Goal: Find specific page/section: Find specific page/section

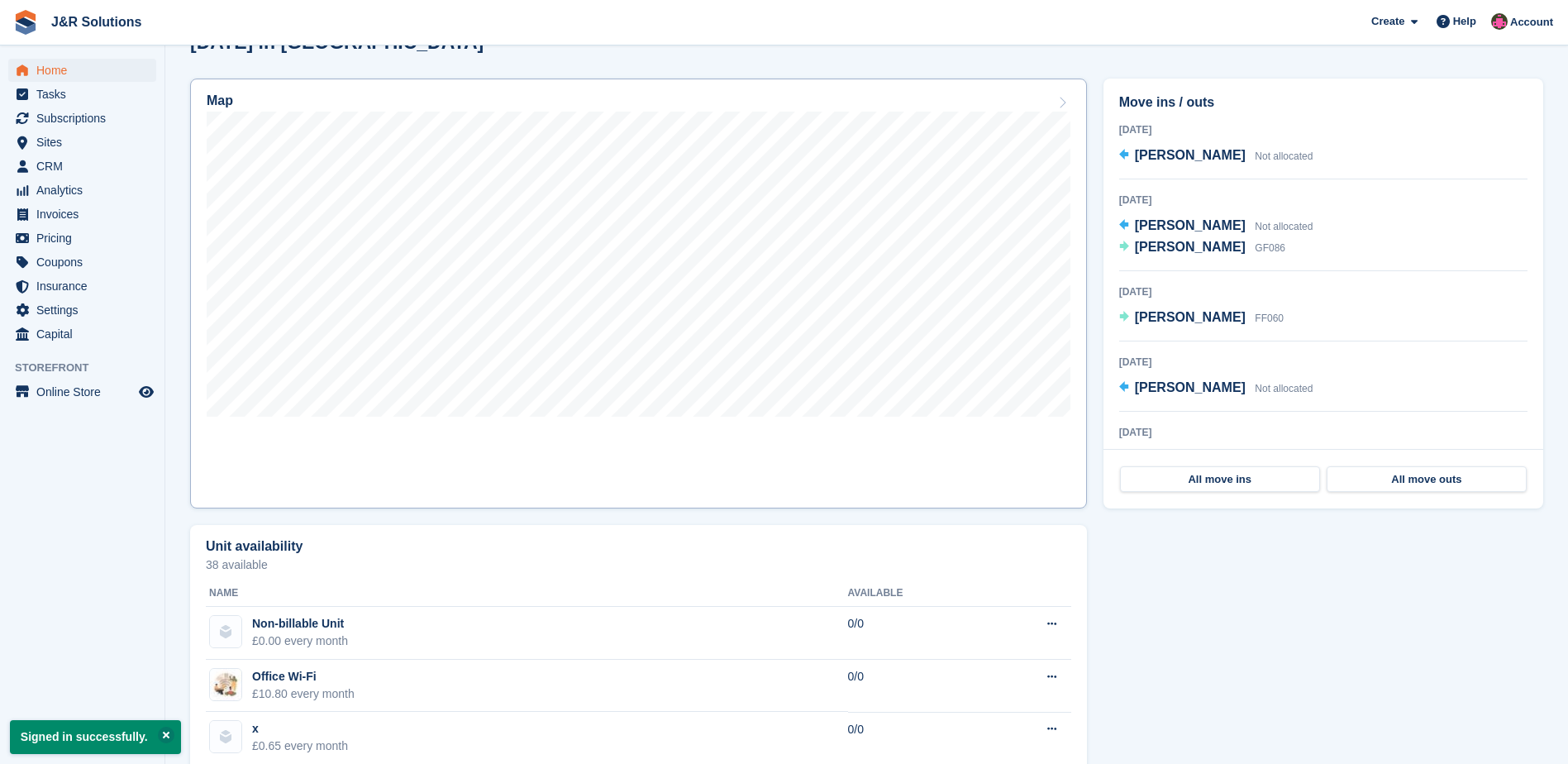
scroll to position [1075, 0]
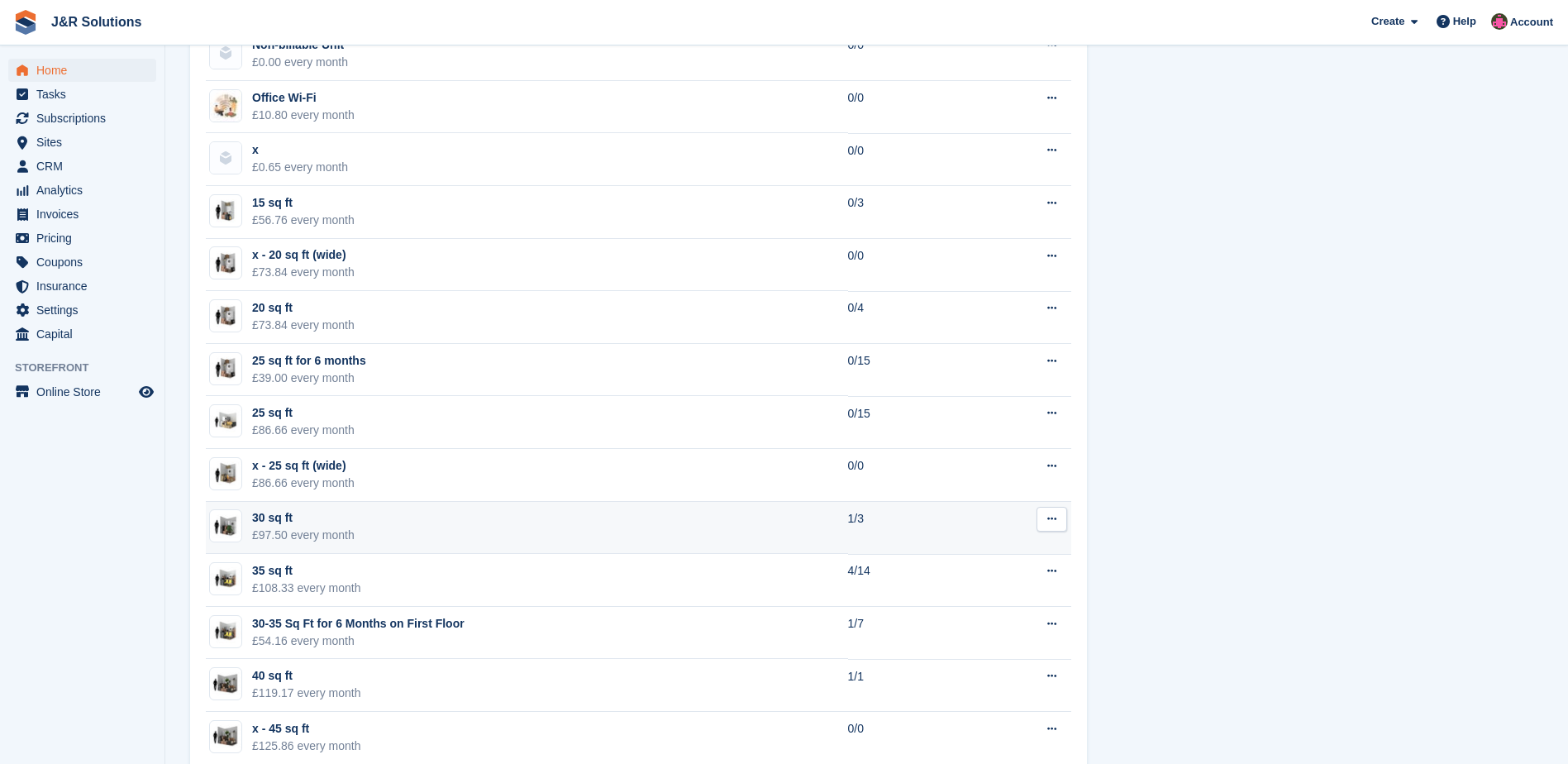
click at [374, 501] on td "30 sq ft £97.50 every month" at bounding box center [527, 528] width 642 height 53
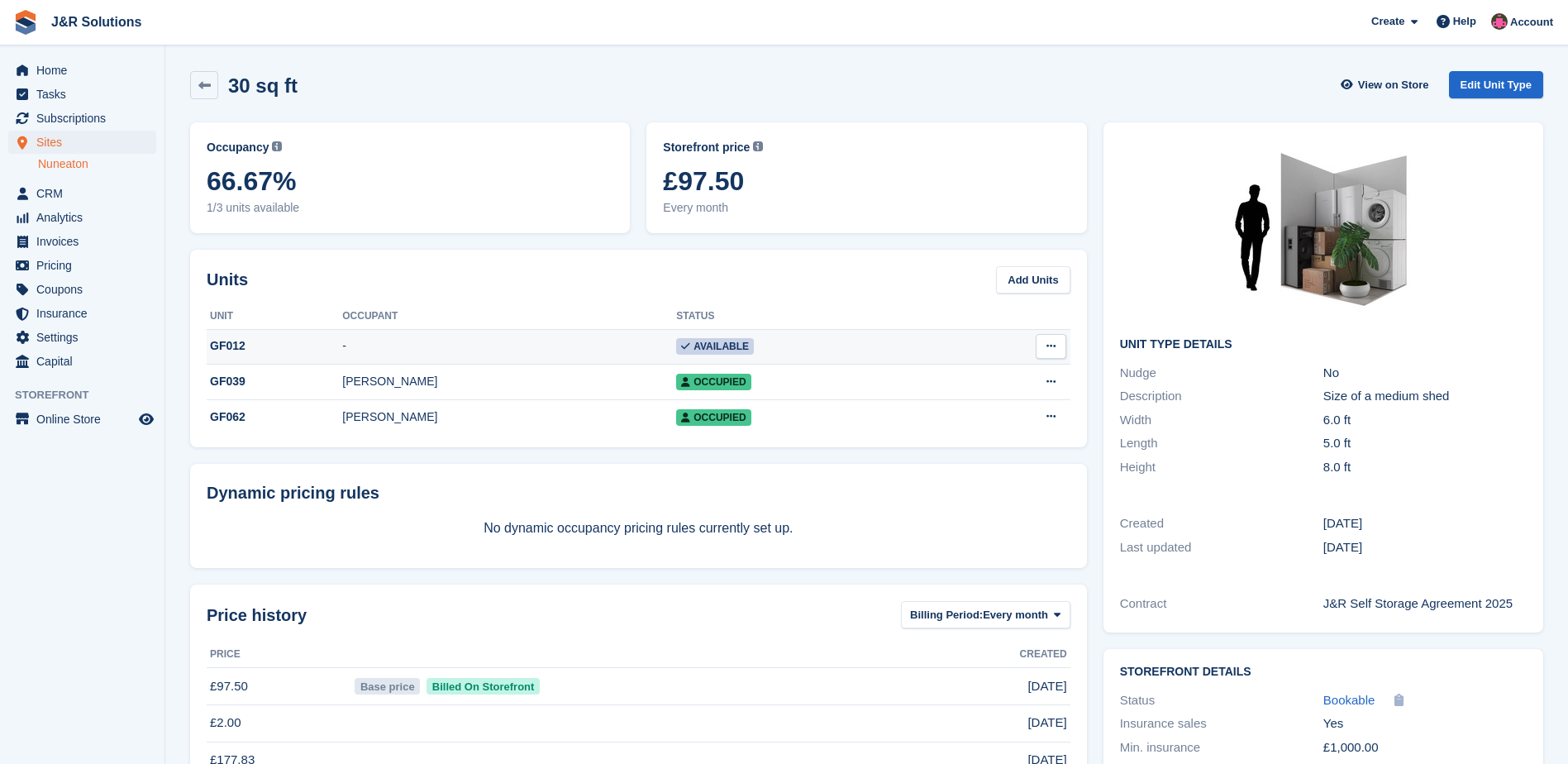
click at [288, 351] on div "GF012" at bounding box center [275, 346] width 136 height 17
click at [64, 169] on link "Nuneaton" at bounding box center [96, 163] width 118 height 16
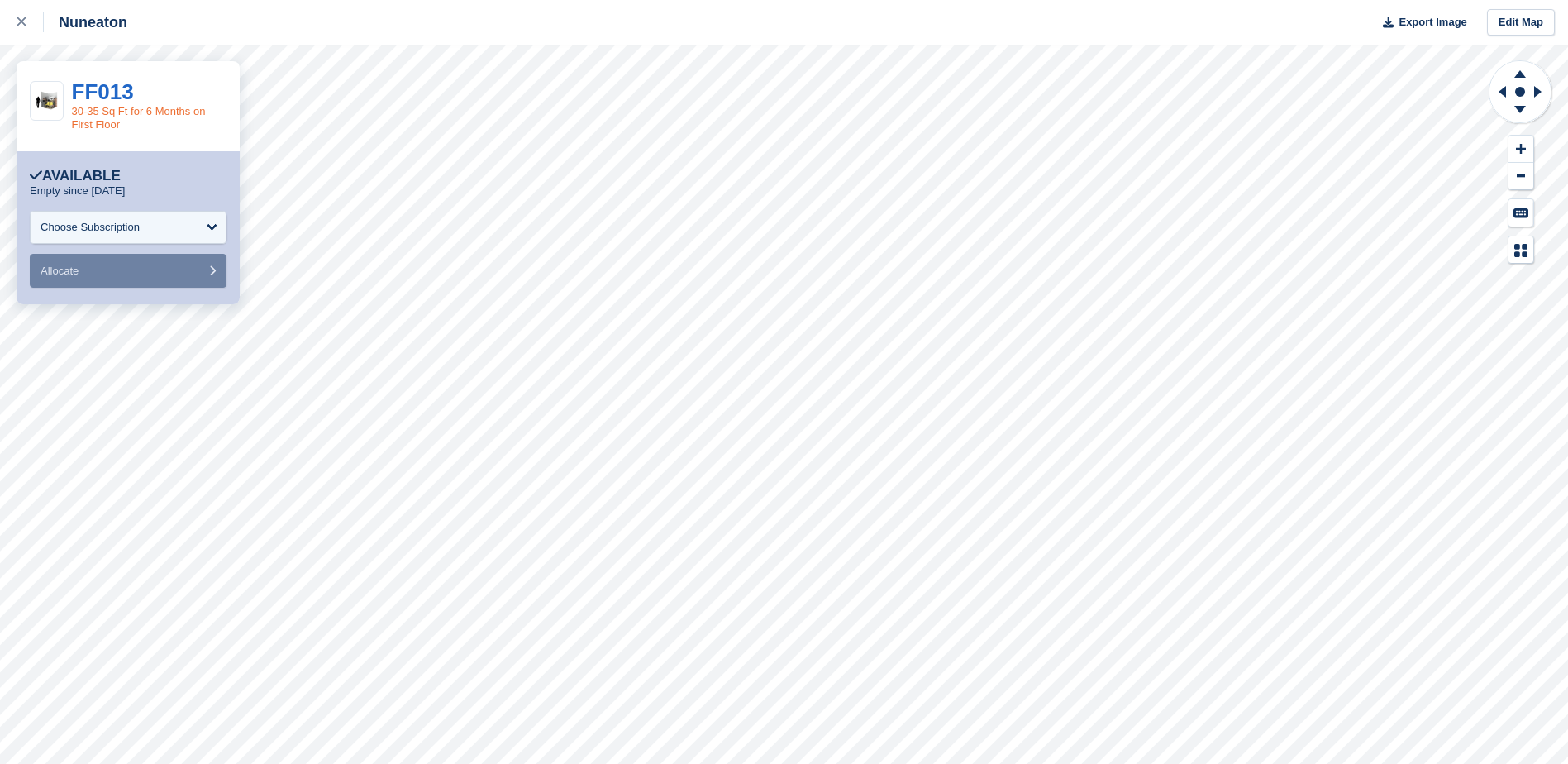
click at [111, 114] on link "30-35 Sq Ft for 6 Months on First Floor" at bounding box center [139, 117] width 134 height 25
